Goal: Connect with others: Connect with other users

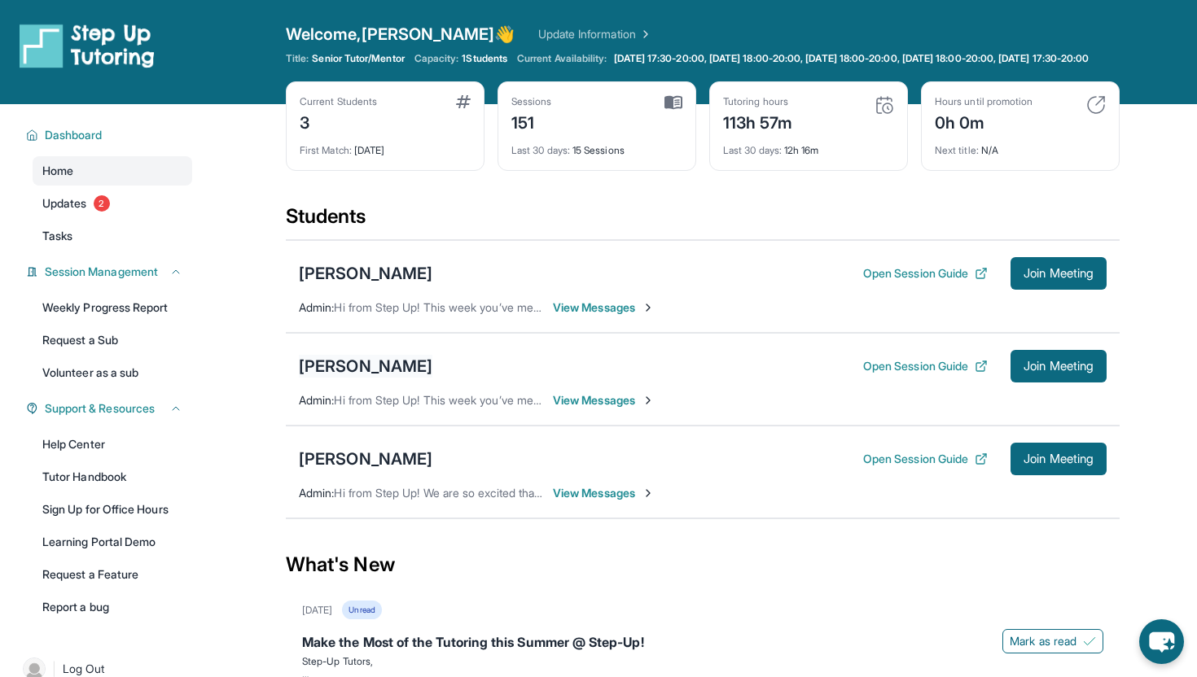
click at [347, 378] on div "[PERSON_NAME]" at bounding box center [365, 366] width 133 height 23
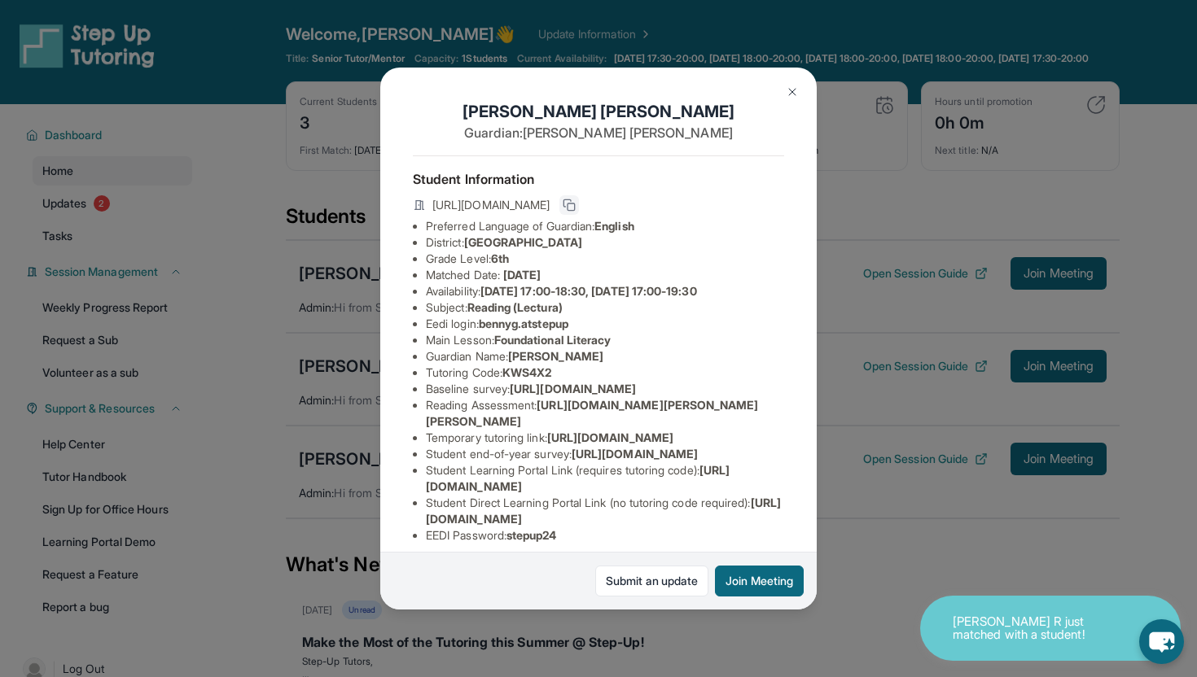
click at [576, 199] on icon at bounding box center [568, 205] width 13 height 13
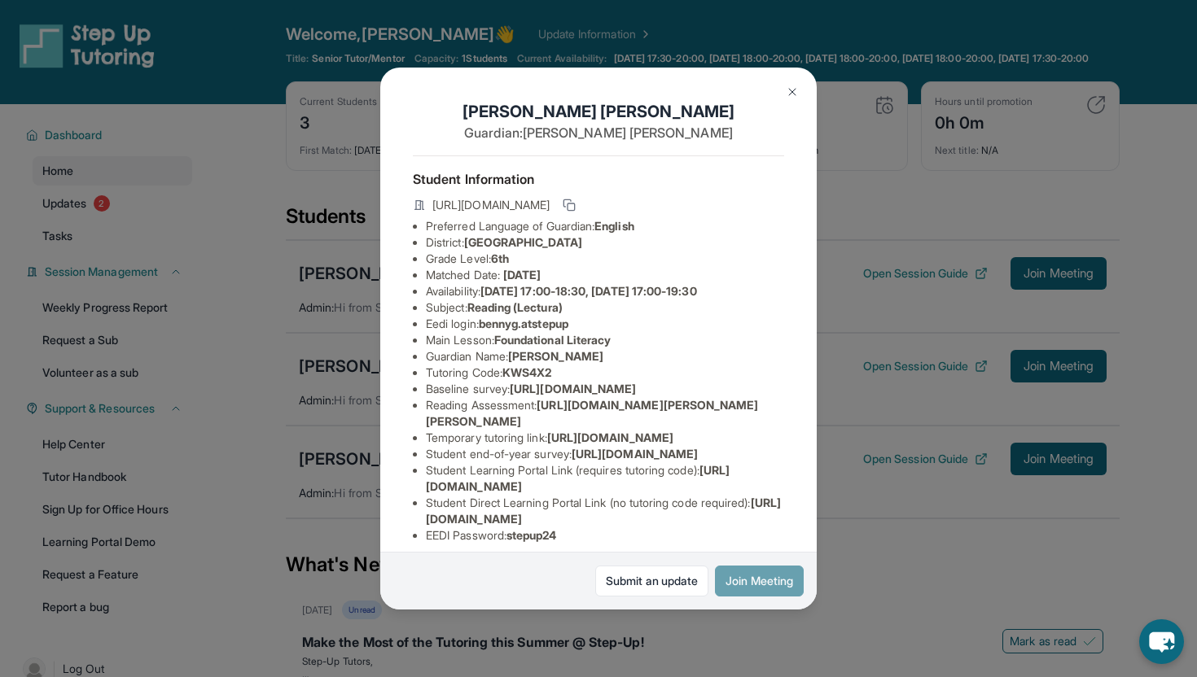
click at [733, 593] on button "Join Meeting" at bounding box center [759, 581] width 89 height 31
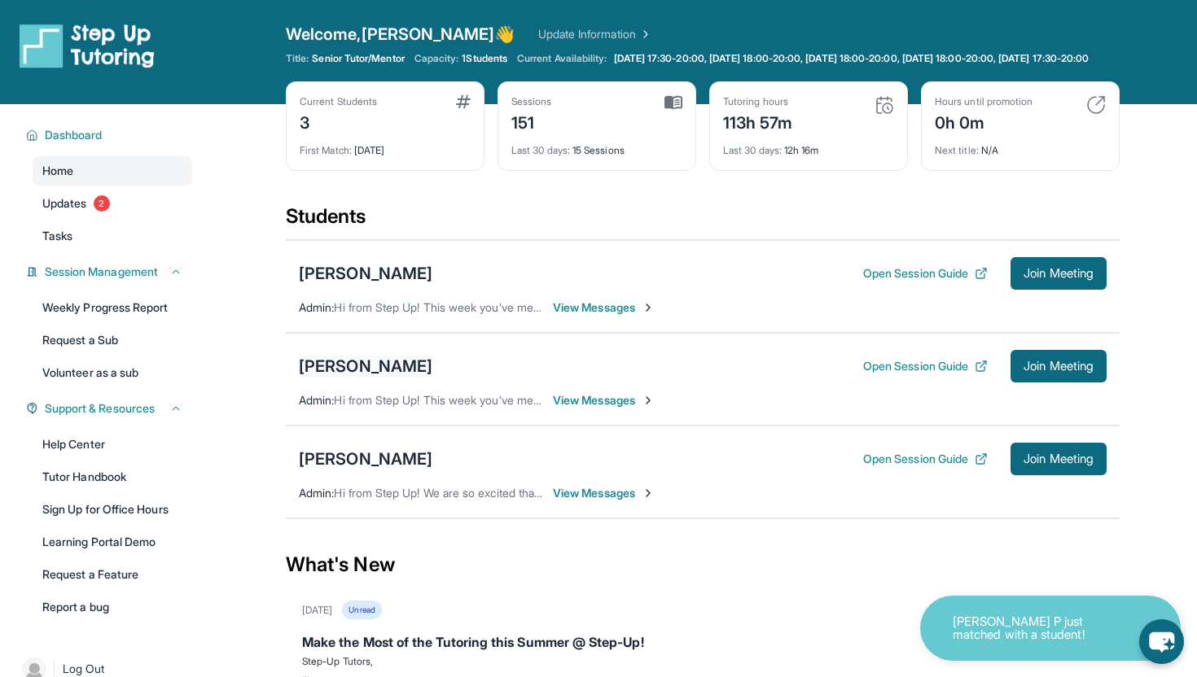
click at [390, 372] on div "[PERSON_NAME]" at bounding box center [365, 366] width 133 height 23
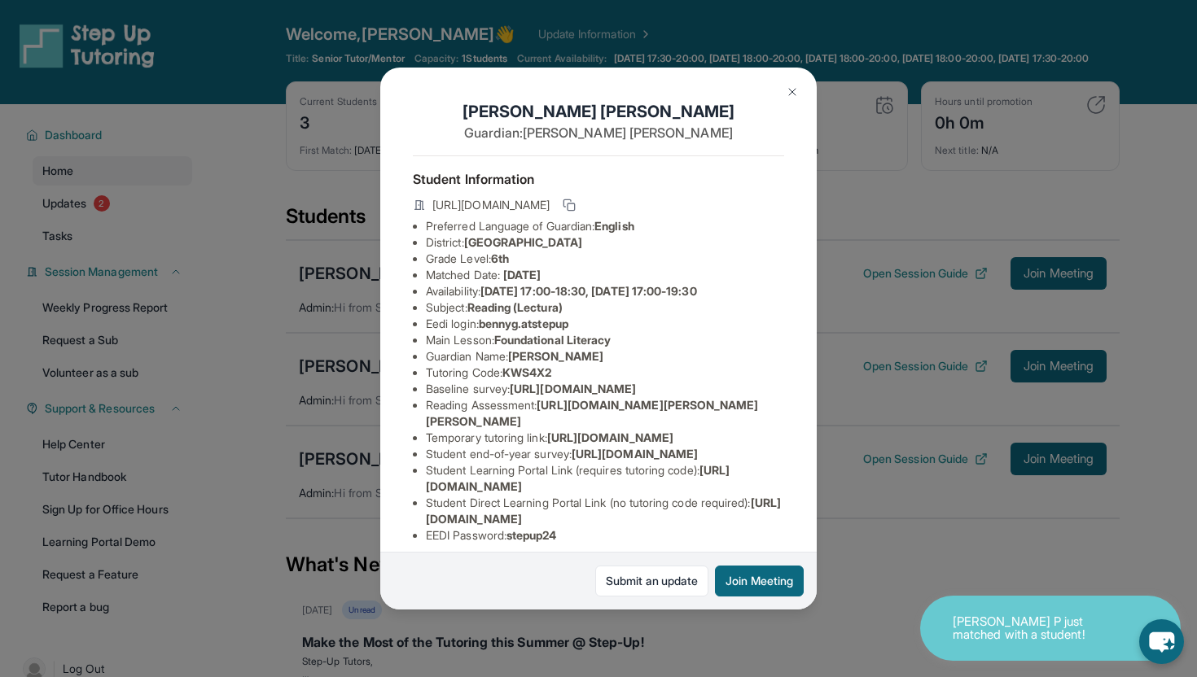
drag, startPoint x: 432, startPoint y: 208, endPoint x: 750, endPoint y: 210, distance: 317.5
click at [549, 210] on span "[URL][DOMAIN_NAME]" at bounding box center [490, 205] width 117 height 16
copy span "[URL][DOMAIN_NAME]"
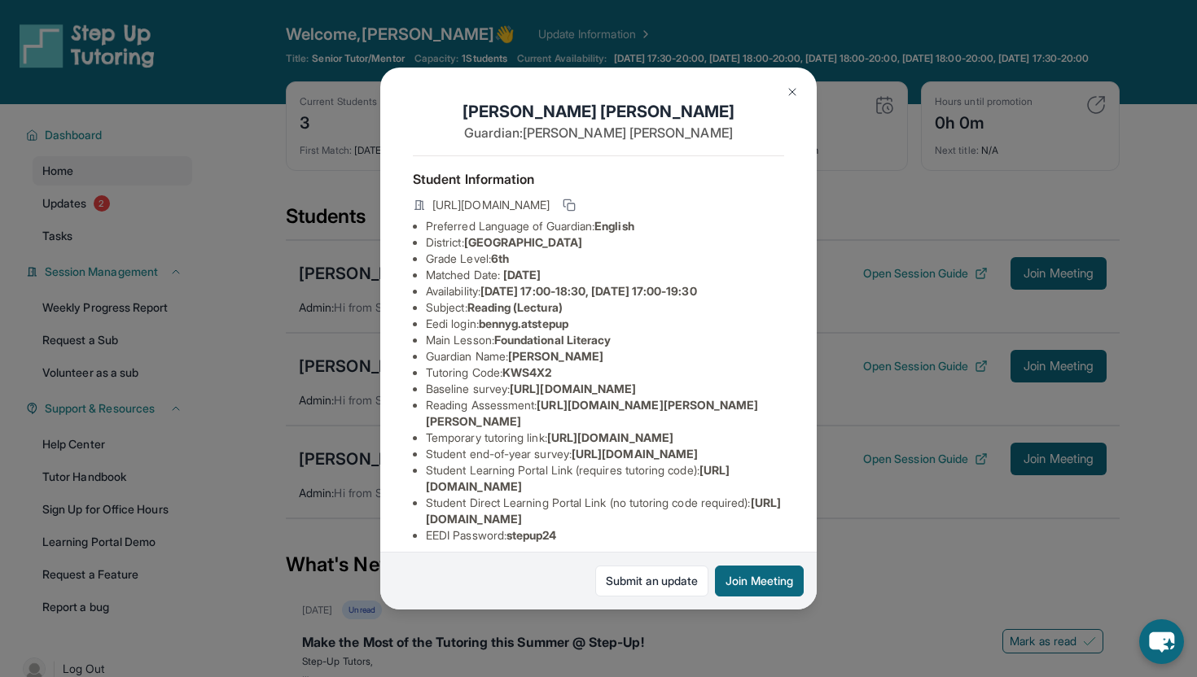
click at [797, 89] on img at bounding box center [792, 91] width 13 height 13
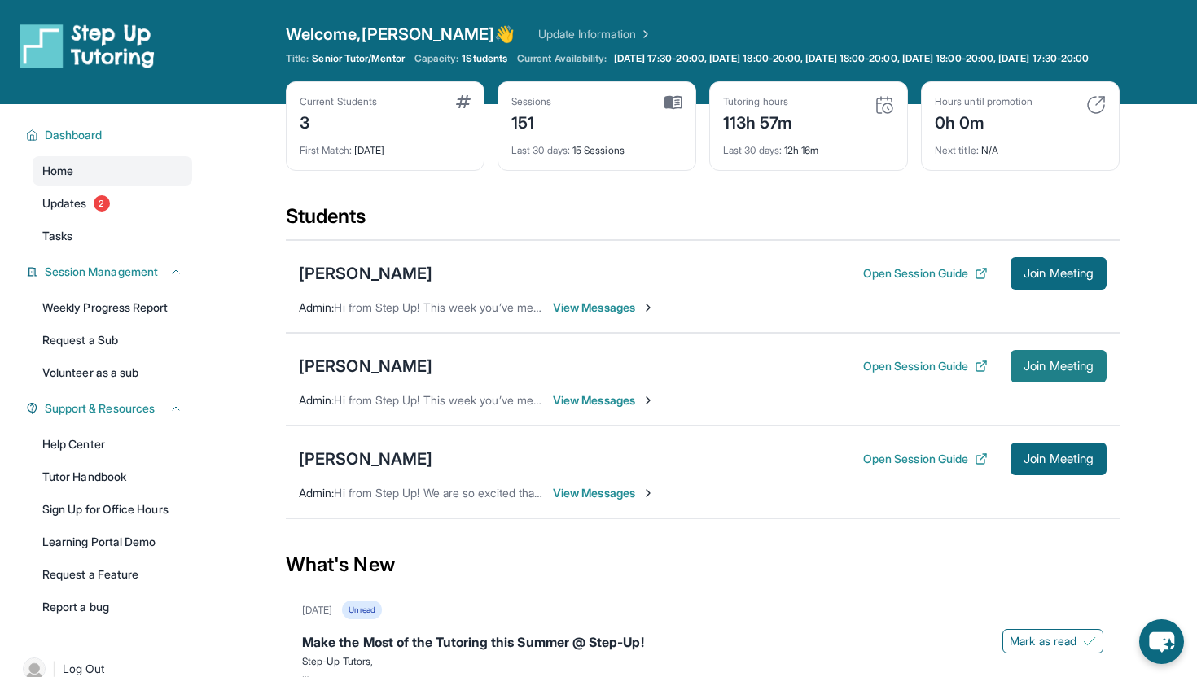
click at [1013, 375] on button "Join Meeting" at bounding box center [1058, 366] width 96 height 33
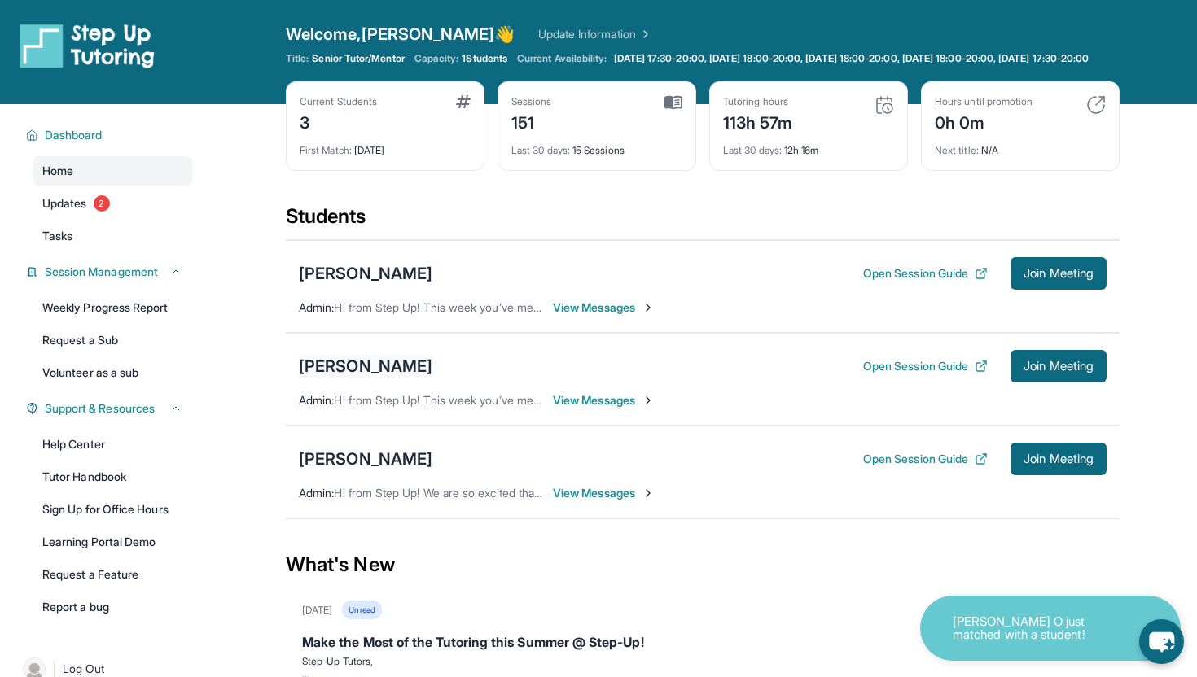
click at [368, 375] on div "[PERSON_NAME]" at bounding box center [365, 366] width 133 height 23
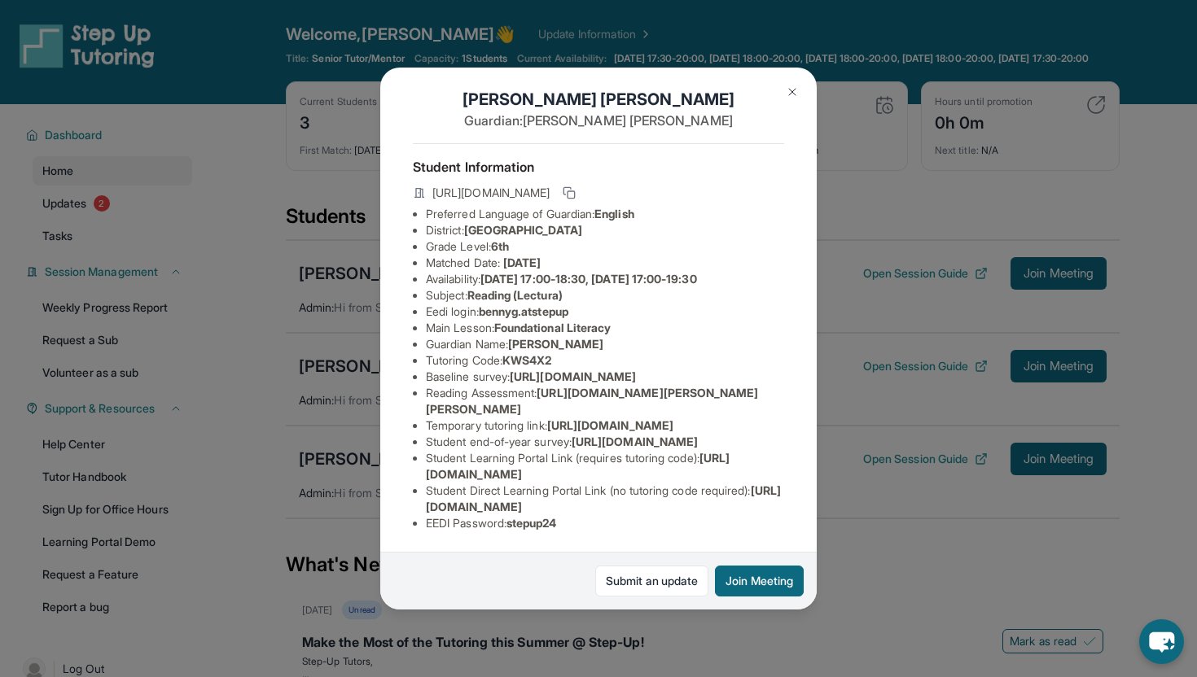
scroll to position [175, 2]
drag, startPoint x: 425, startPoint y: 507, endPoint x: 763, endPoint y: 512, distance: 337.8
click at [764, 512] on li "Student Direct Learning Portal Link (no tutoring code required) : https://stude…" at bounding box center [605, 499] width 358 height 33
copy span "[URL][DOMAIN_NAME]"
click at [763, 512] on span "[URL][DOMAIN_NAME]" at bounding box center [603, 499] width 355 height 30
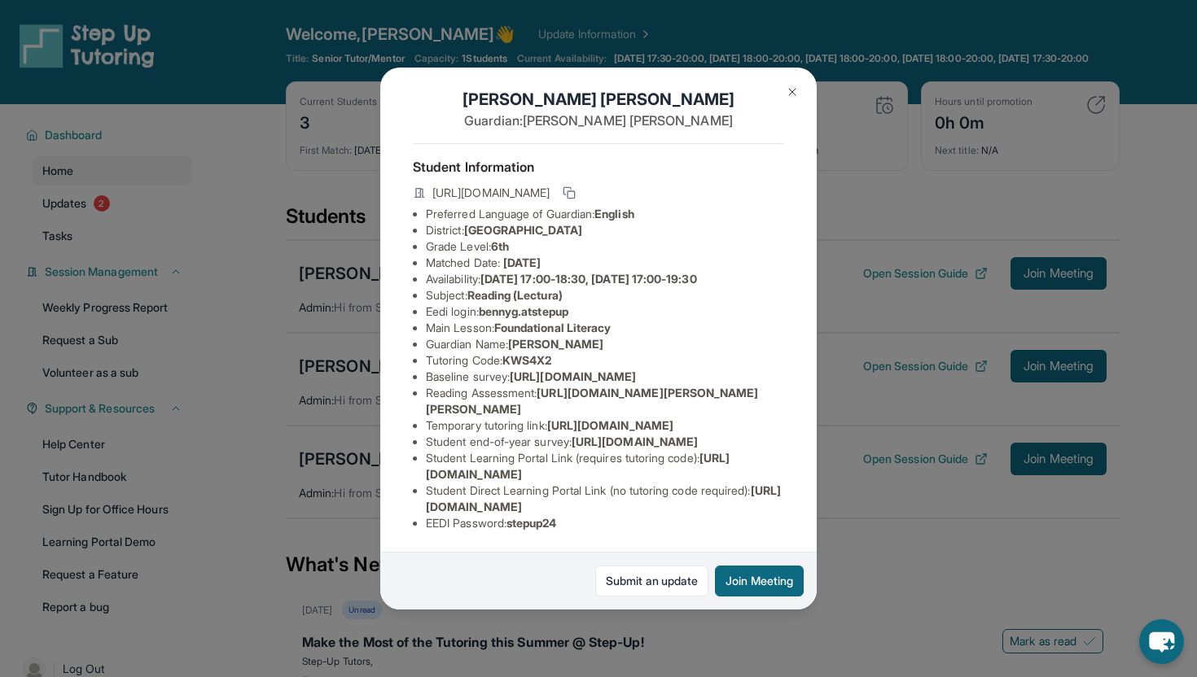
scroll to position [0, 2]
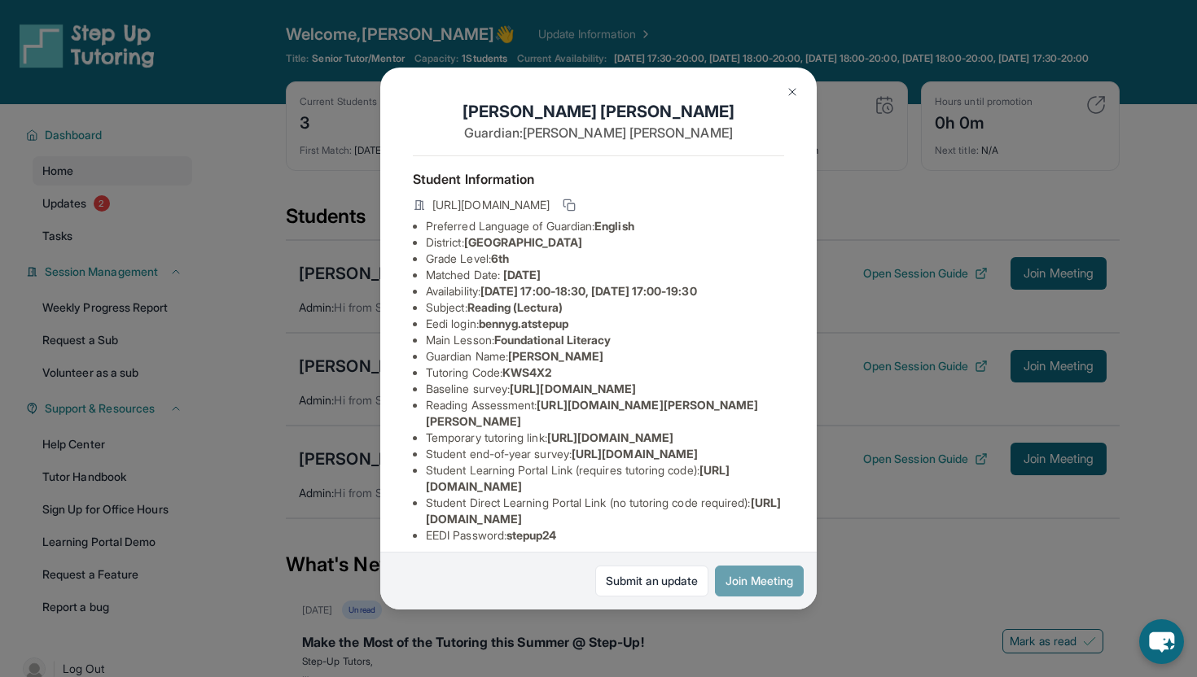
click at [760, 572] on button "Join Meeting" at bounding box center [759, 581] width 89 height 31
